Goal: Transaction & Acquisition: Purchase product/service

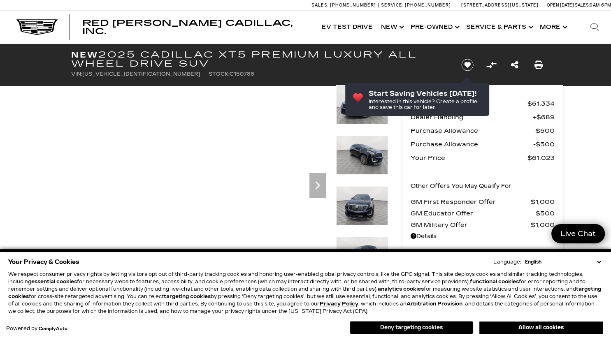
click at [425, 325] on button "Deny targeting cookies" at bounding box center [411, 327] width 123 height 13
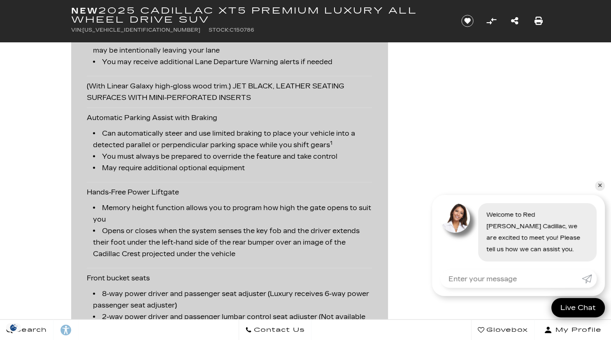
scroll to position [1086, 0]
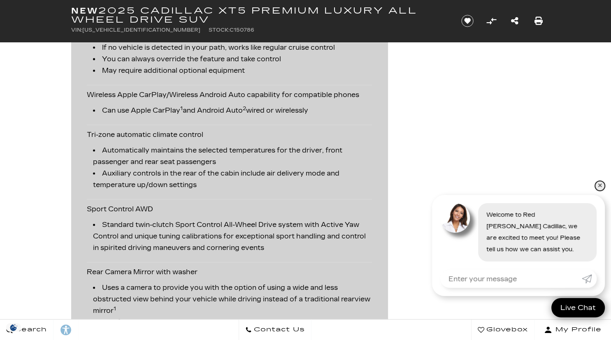
click at [602, 187] on link "✕" at bounding box center [600, 186] width 10 height 10
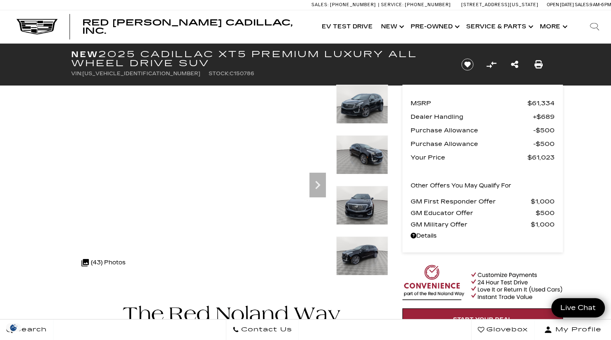
scroll to position [0, 0]
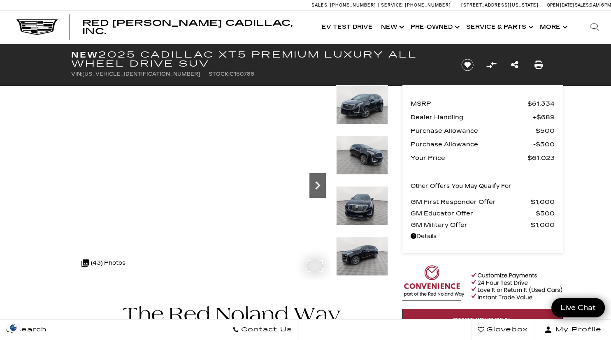
click at [324, 188] on icon "Next" at bounding box center [317, 185] width 16 height 16
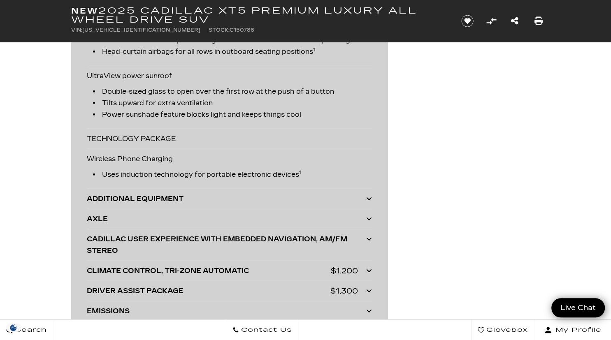
scroll to position [2084, 0]
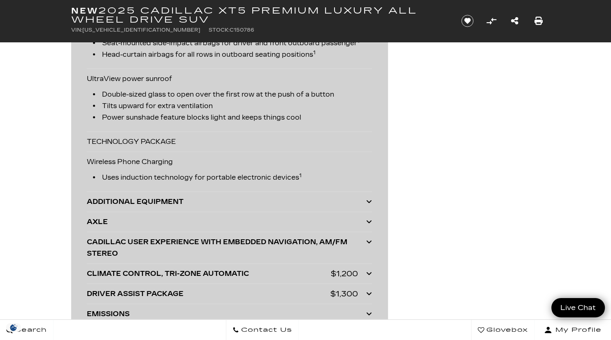
click at [365, 208] on div "ADDITIONAL EQUIPMENT" at bounding box center [226, 202] width 279 height 12
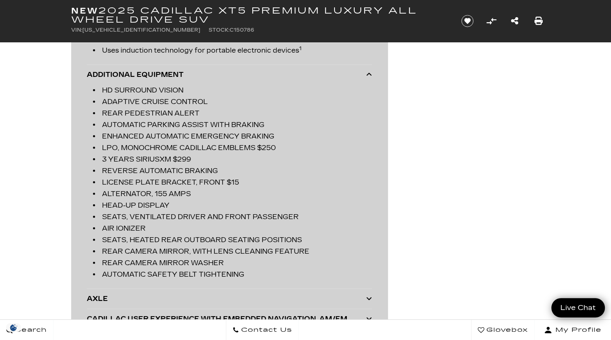
scroll to position [2215, 0]
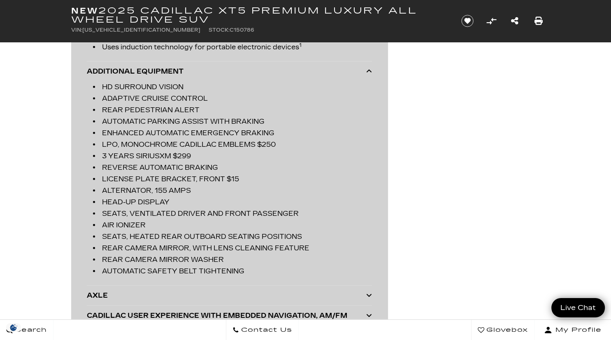
click at [367, 66] on div "ADDITIONAL EQUIPMENT HD SURROUND VISION ADAPTIVE CRUISE CONTROL REAR PEDESTRIAN…" at bounding box center [229, 174] width 285 height 224
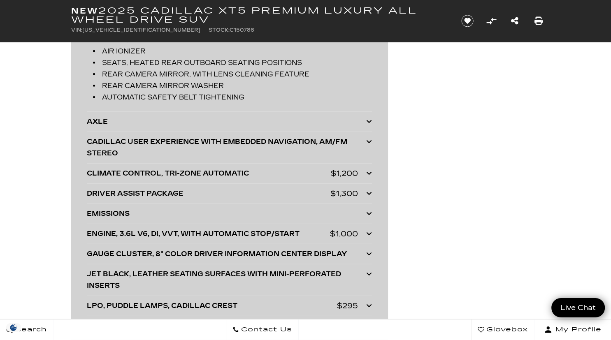
scroll to position [2519, 0]
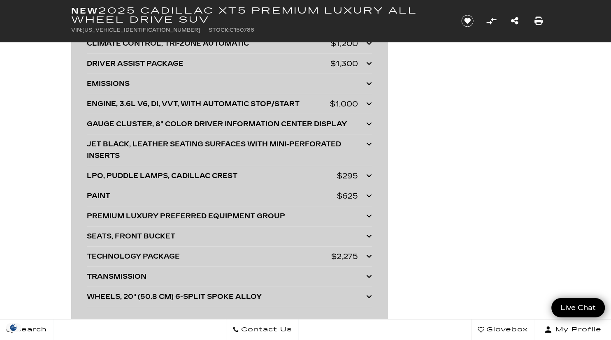
click at [371, 179] on icon at bounding box center [369, 175] width 6 height 7
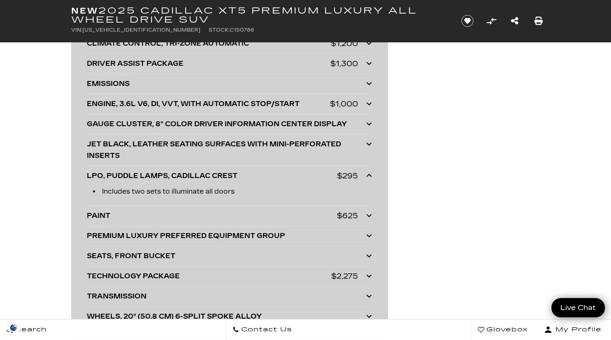
click at [371, 179] on icon at bounding box center [369, 175] width 6 height 7
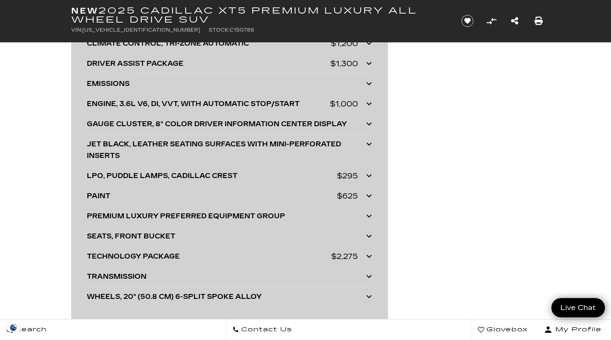
click at [368, 217] on div at bounding box center [369, 217] width 6 height 12
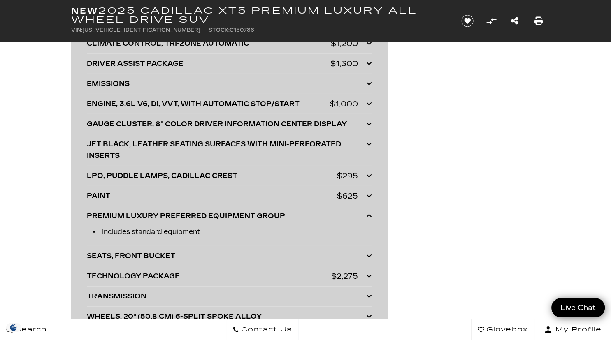
click at [368, 217] on div at bounding box center [369, 217] width 6 height 12
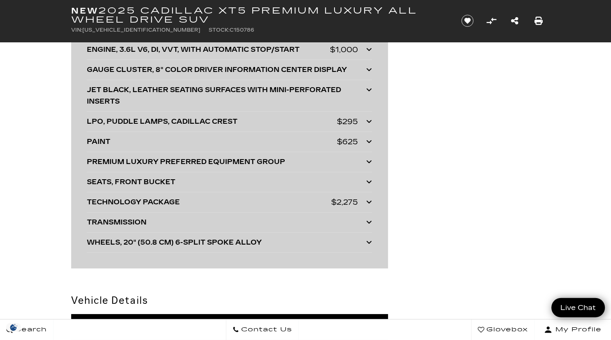
scroll to position [2606, 0]
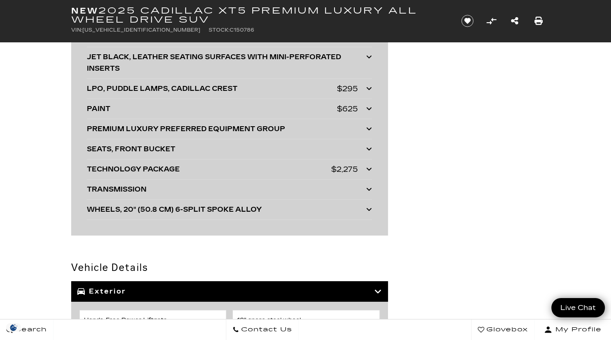
click at [368, 192] on div at bounding box center [369, 190] width 6 height 12
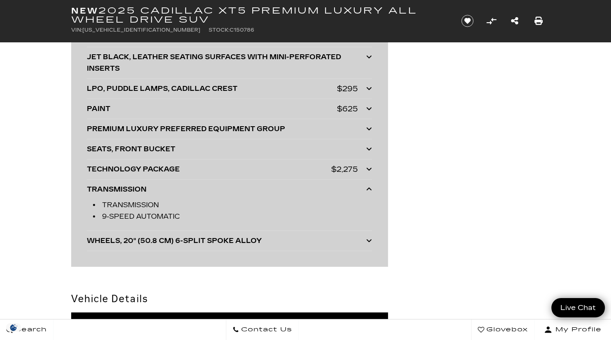
click at [368, 192] on div at bounding box center [369, 190] width 6 height 12
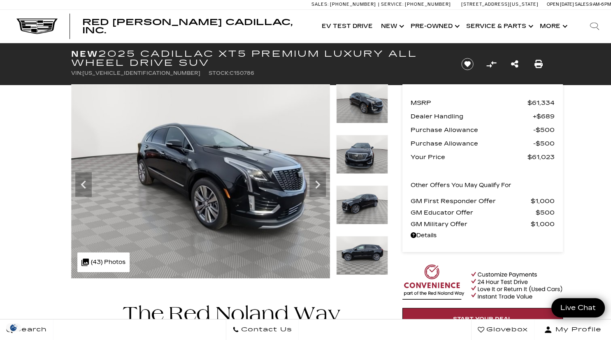
scroll to position [0, 0]
